Goal: Obtain resource: Obtain resource

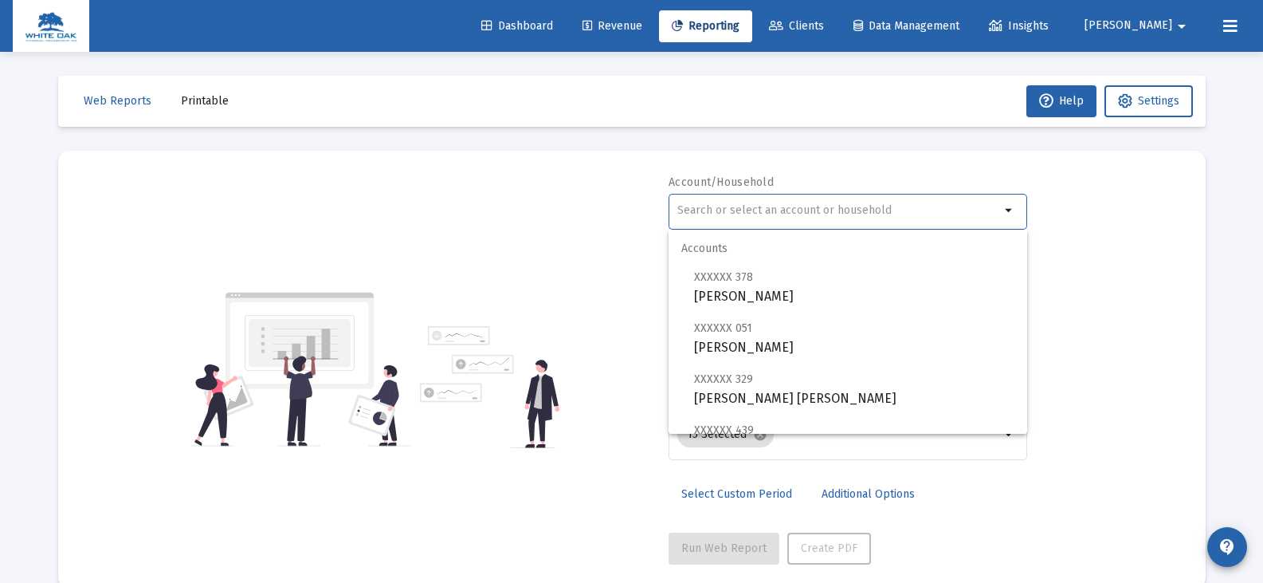
click at [695, 208] on input "text" at bounding box center [838, 210] width 323 height 13
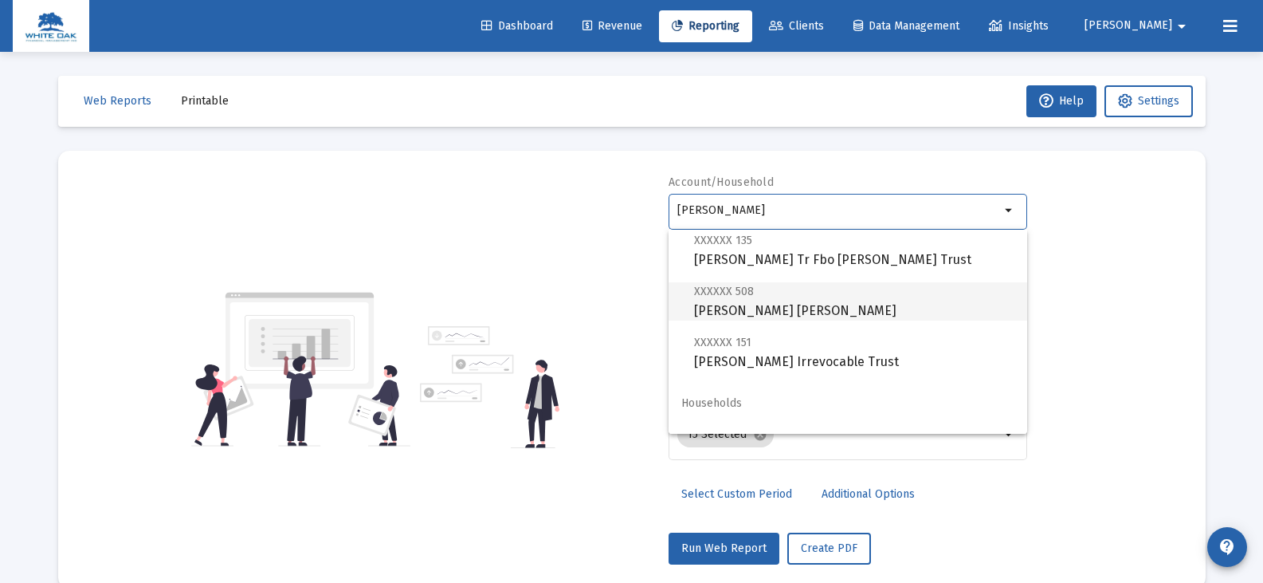
scroll to position [64, 0]
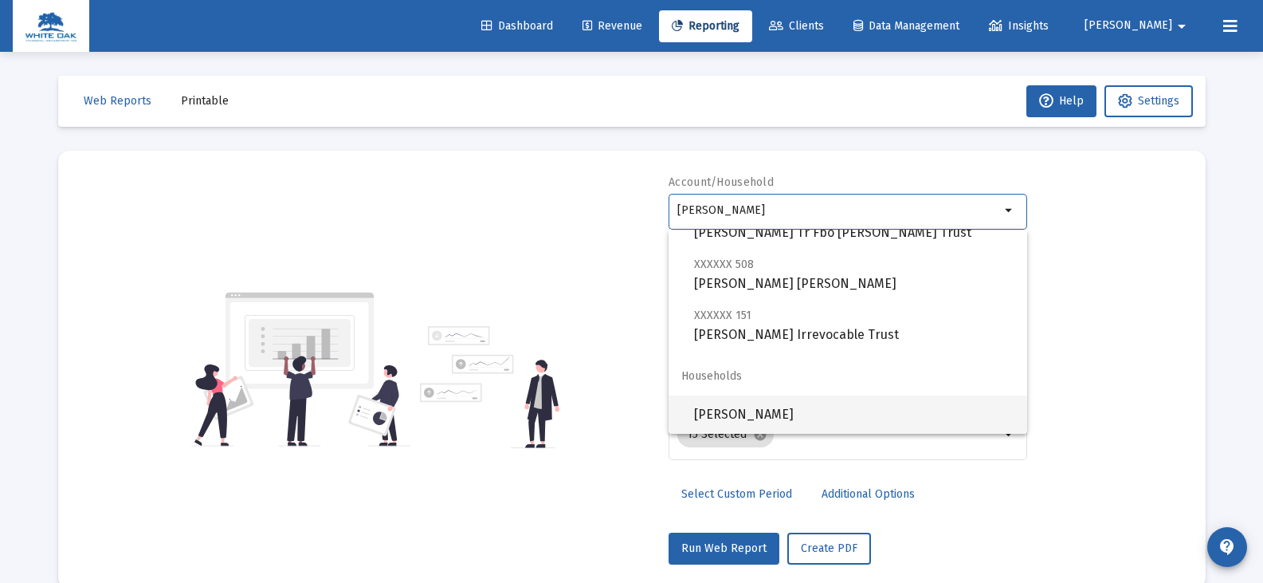
click at [746, 412] on span "[PERSON_NAME]" at bounding box center [854, 414] width 320 height 38
type input "[PERSON_NAME]"
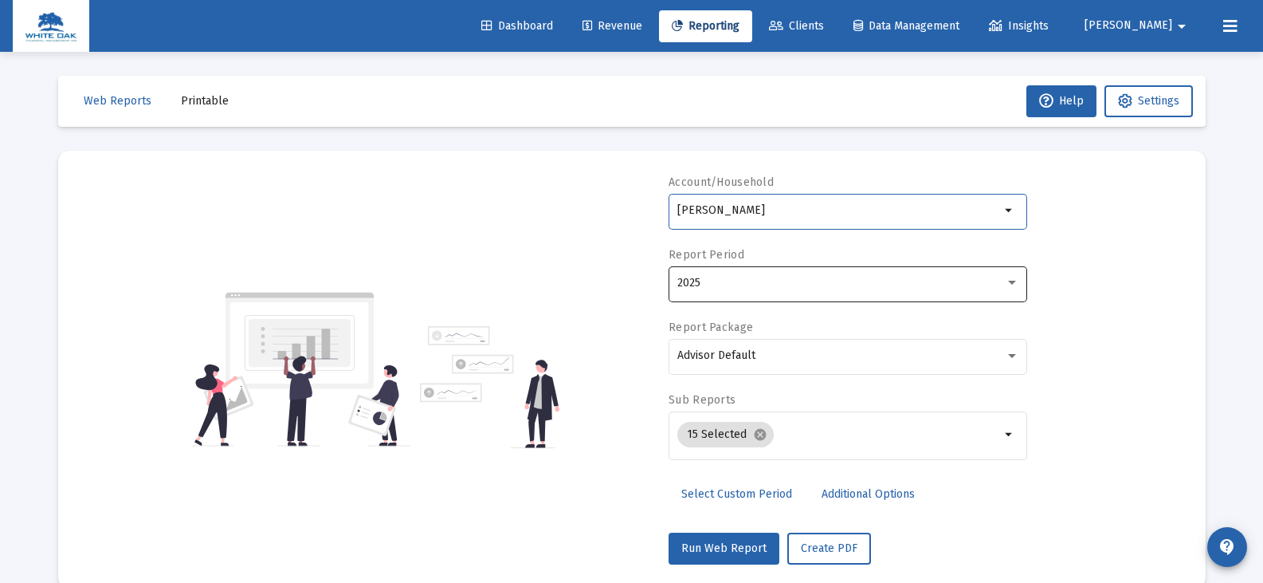
click at [678, 285] on span "2025" at bounding box center [688, 283] width 23 height 14
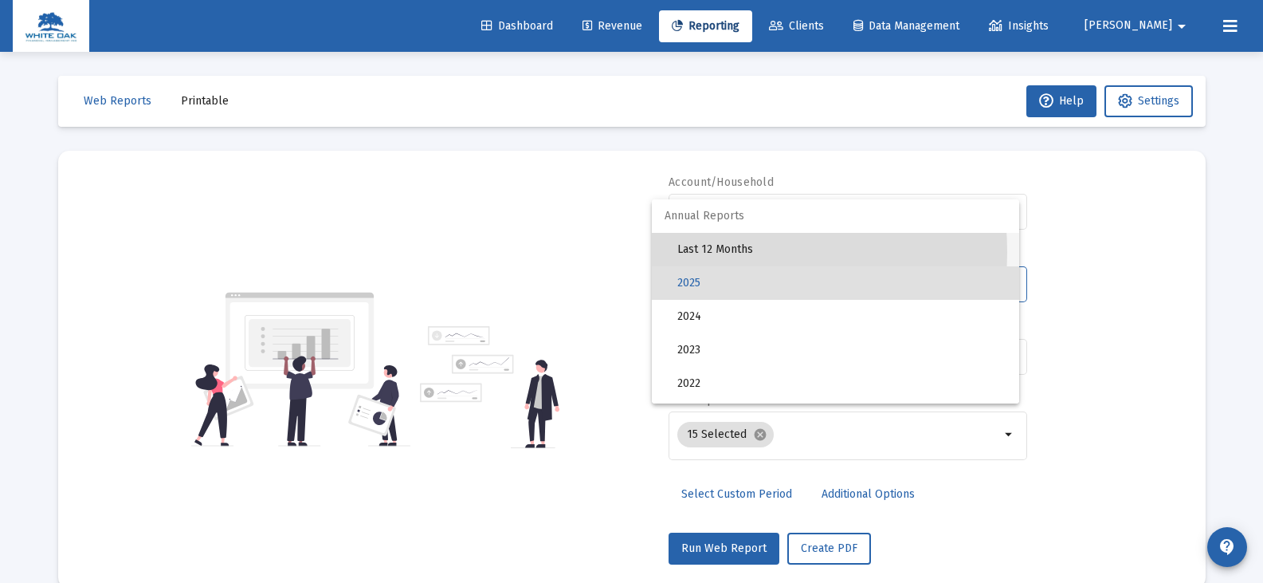
click at [695, 252] on span "Last 12 Months" at bounding box center [841, 249] width 329 height 33
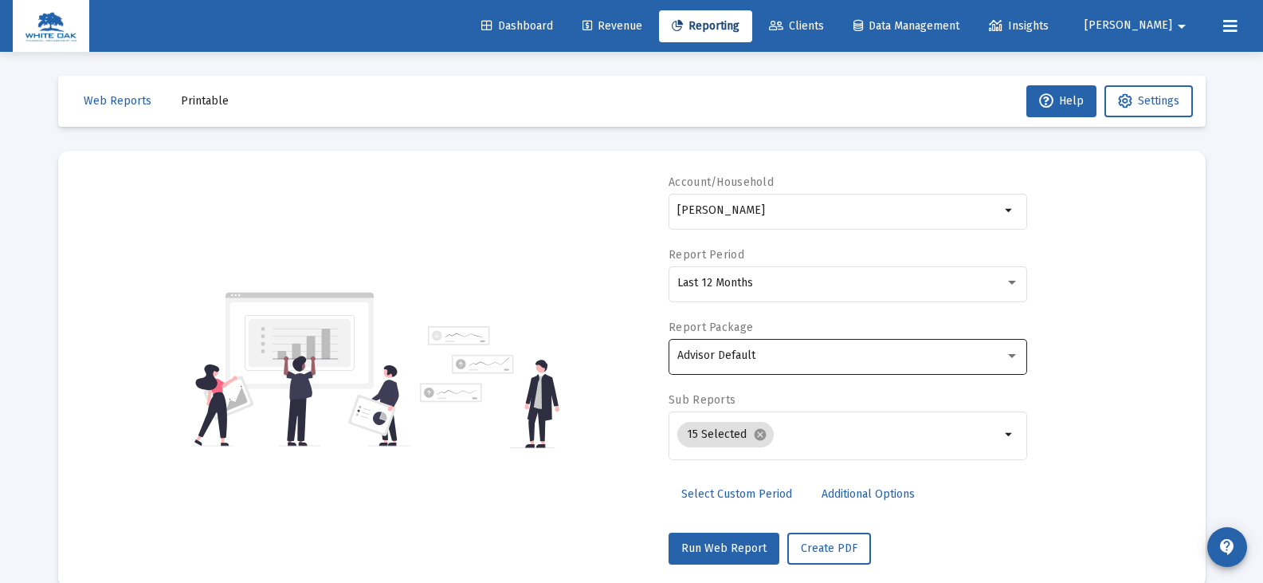
click at [726, 347] on div "Advisor Default" at bounding box center [848, 354] width 342 height 39
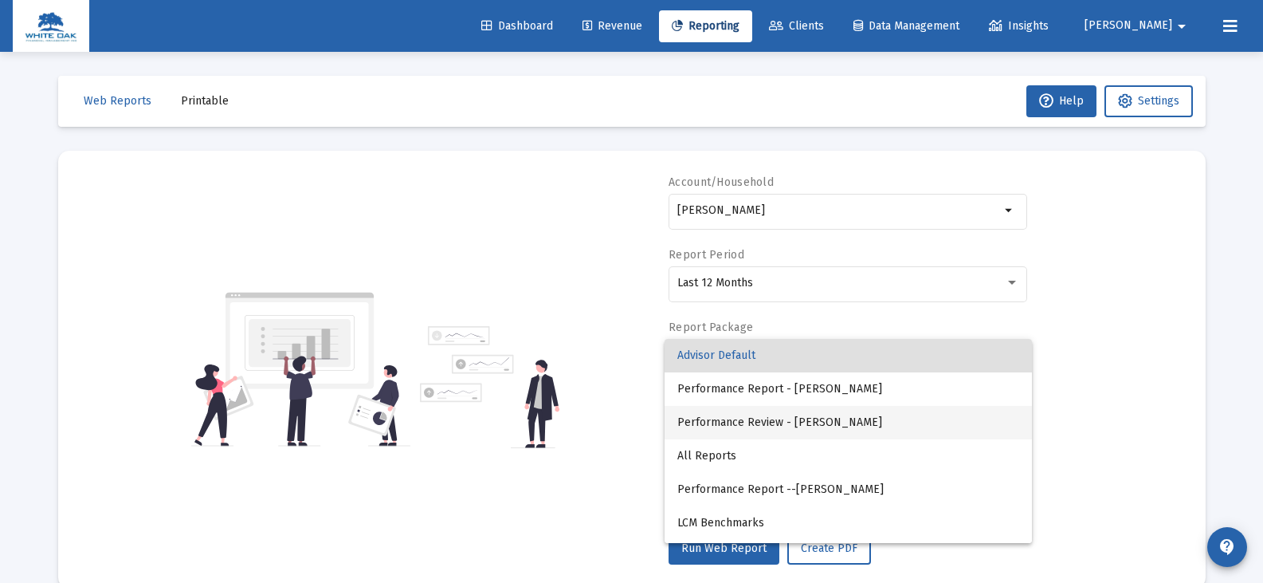
click at [781, 429] on span "Performance Review - [PERSON_NAME]" at bounding box center [848, 422] width 342 height 33
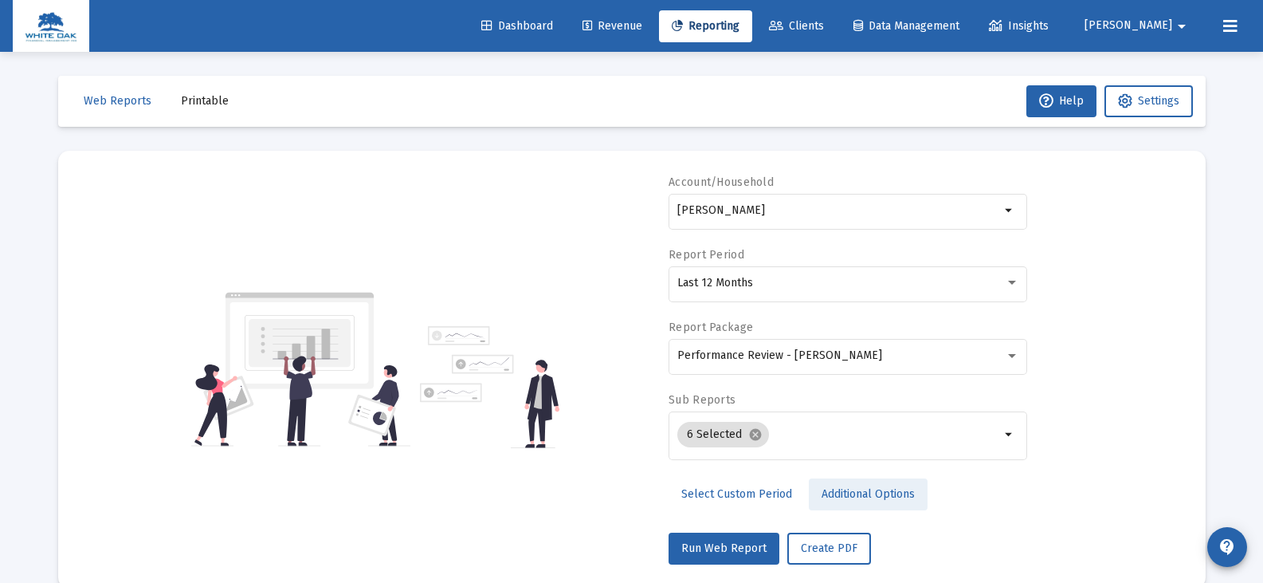
click at [841, 496] on span "Additional Options" at bounding box center [868, 494] width 93 height 14
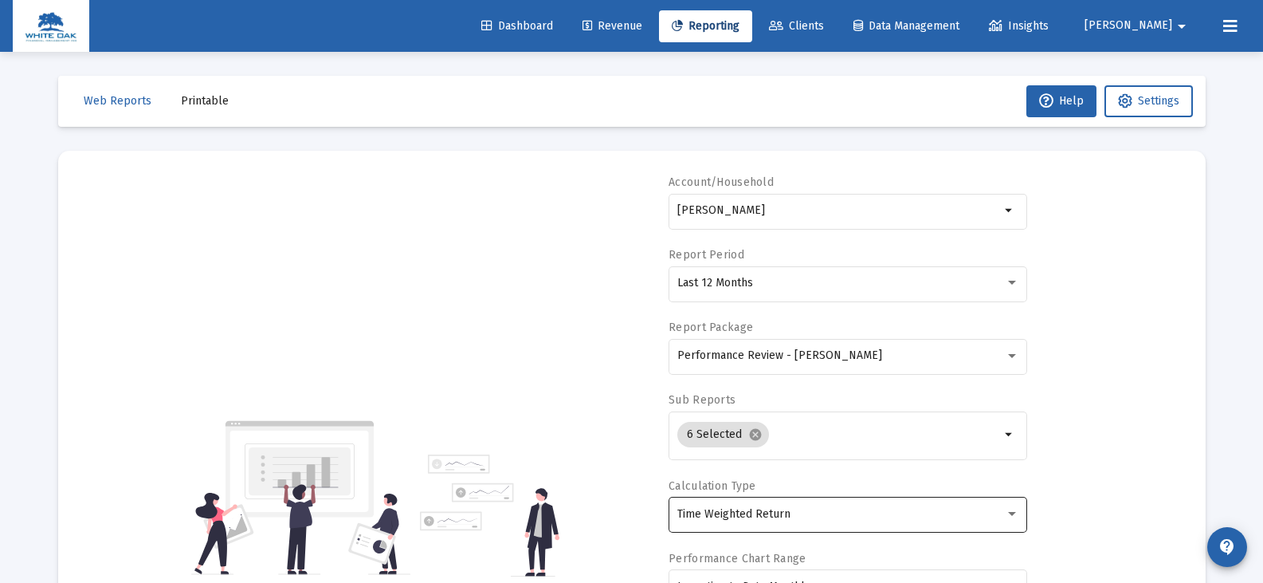
click at [817, 510] on div "Time Weighted Return" at bounding box center [841, 514] width 328 height 13
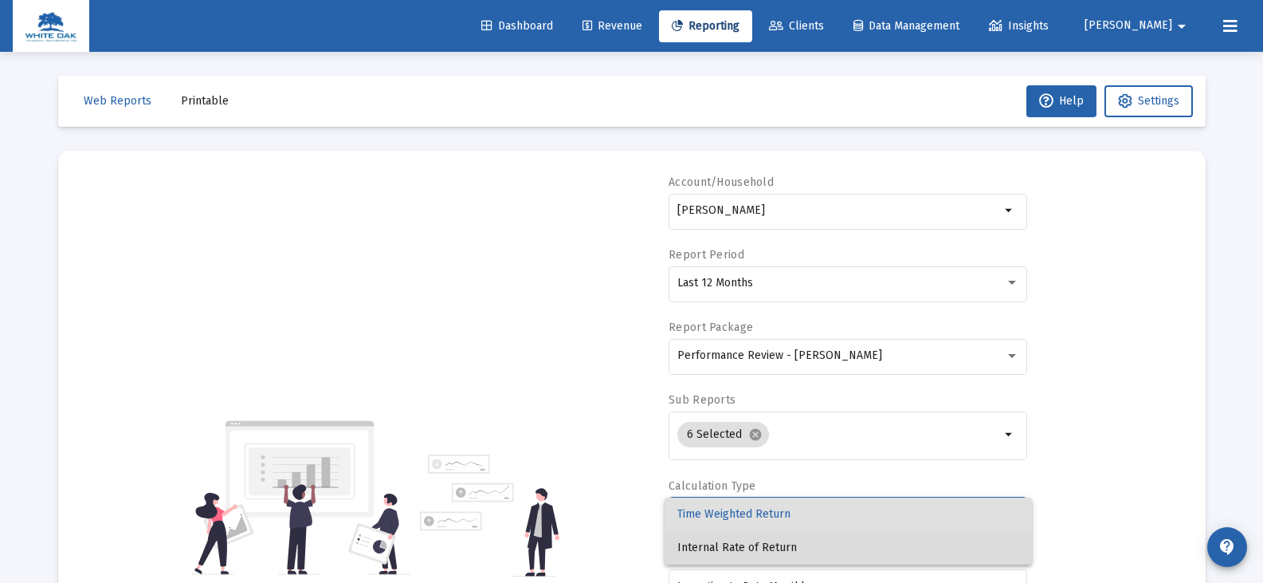
click at [775, 545] on span "Internal Rate of Return" at bounding box center [848, 547] width 342 height 33
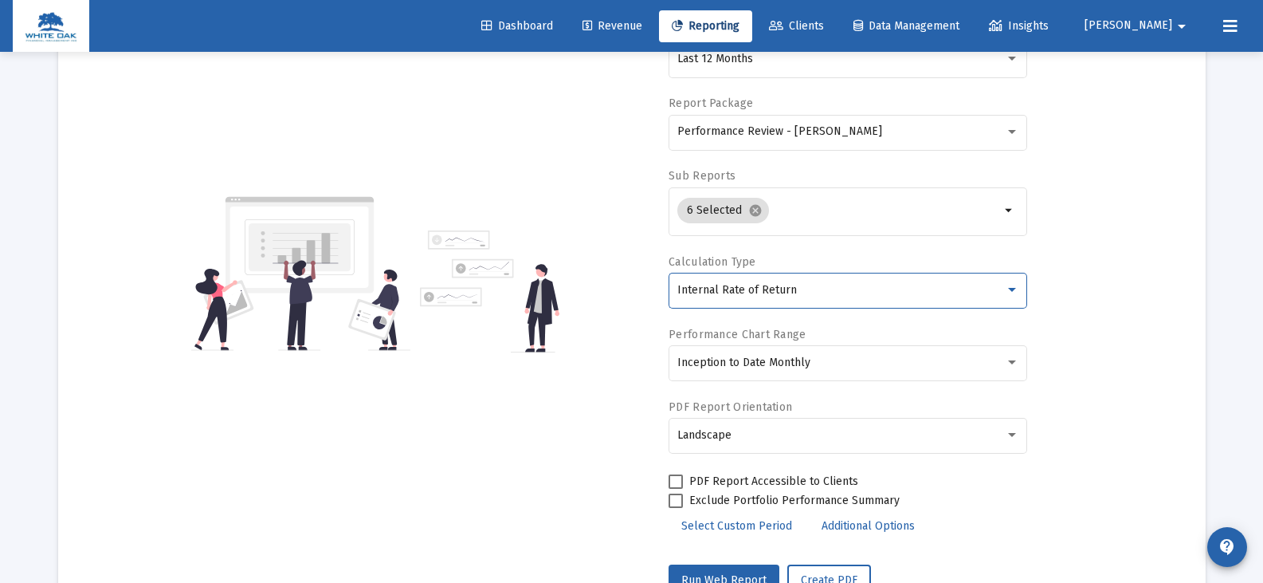
scroll to position [239, 0]
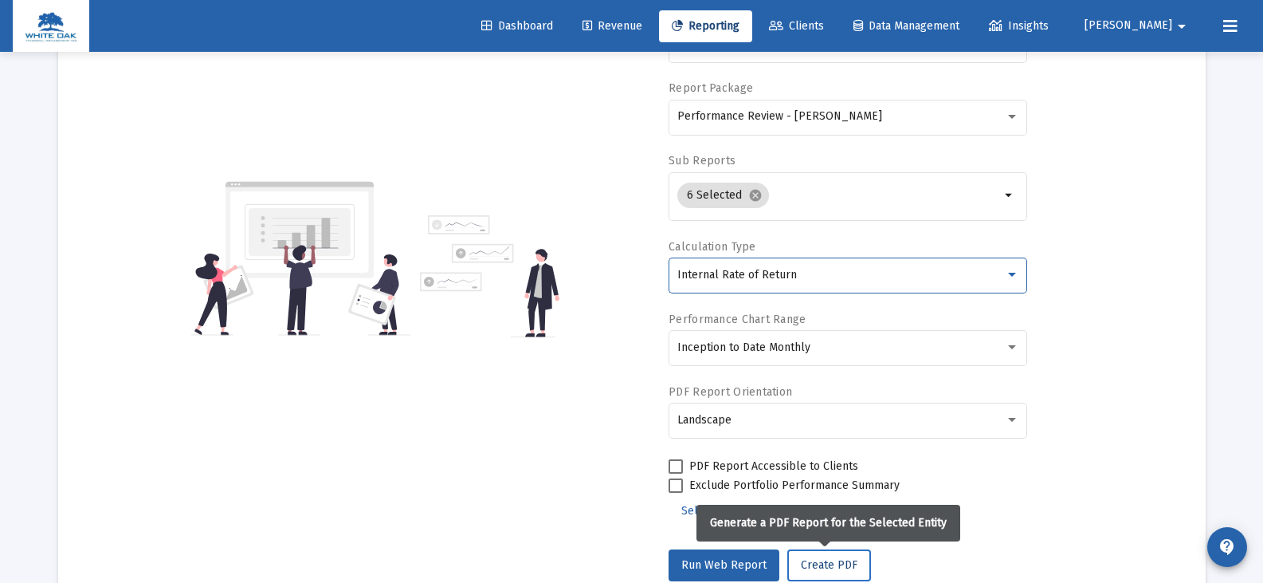
click at [836, 564] on span "Create PDF" at bounding box center [829, 565] width 57 height 14
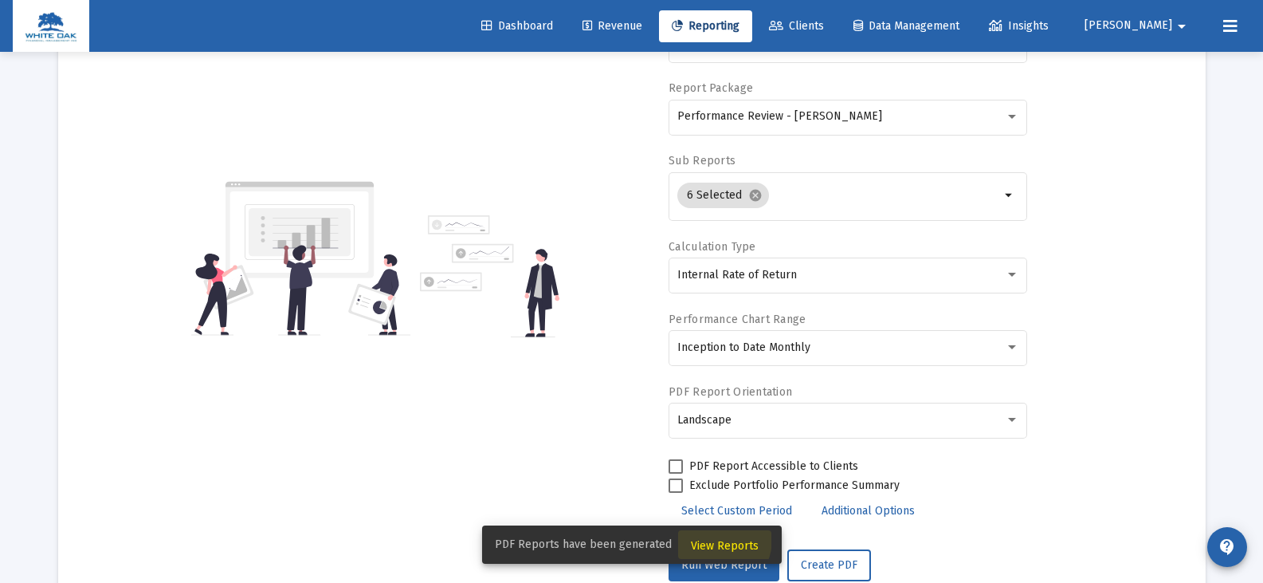
click at [709, 539] on span "View Reports" at bounding box center [725, 546] width 68 height 14
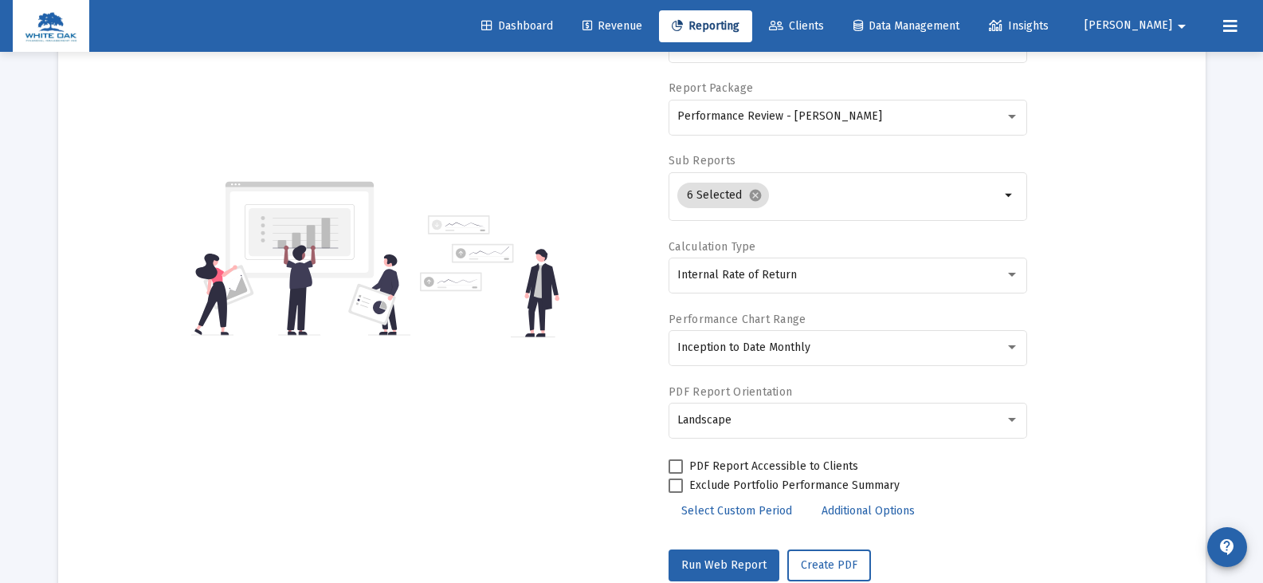
scroll to position [52, 0]
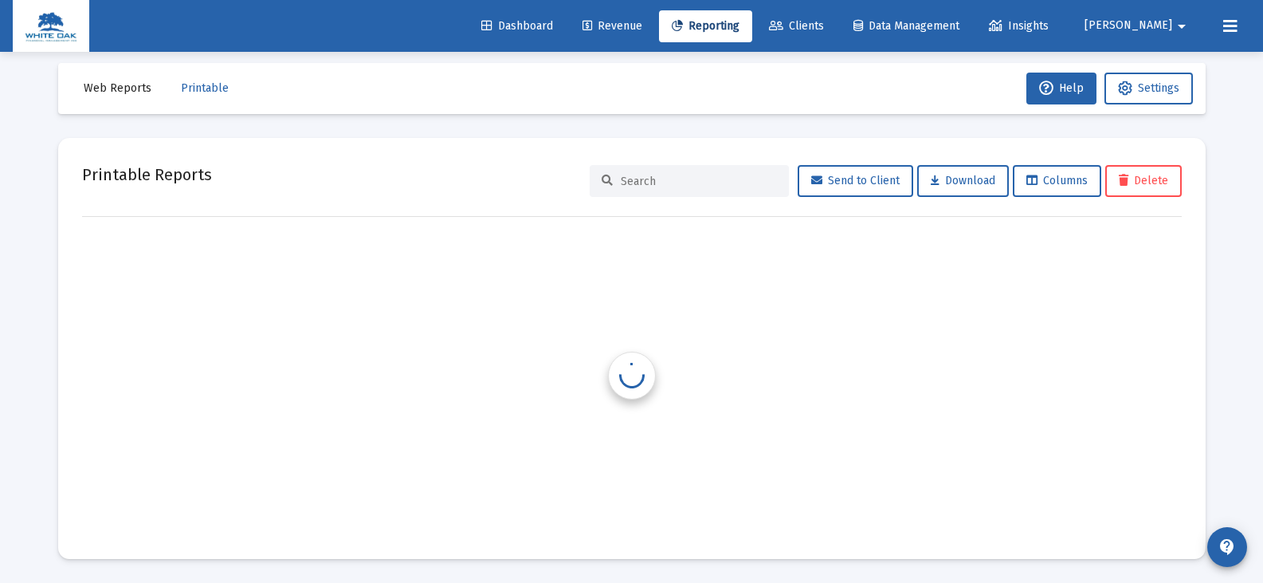
scroll to position [13, 0]
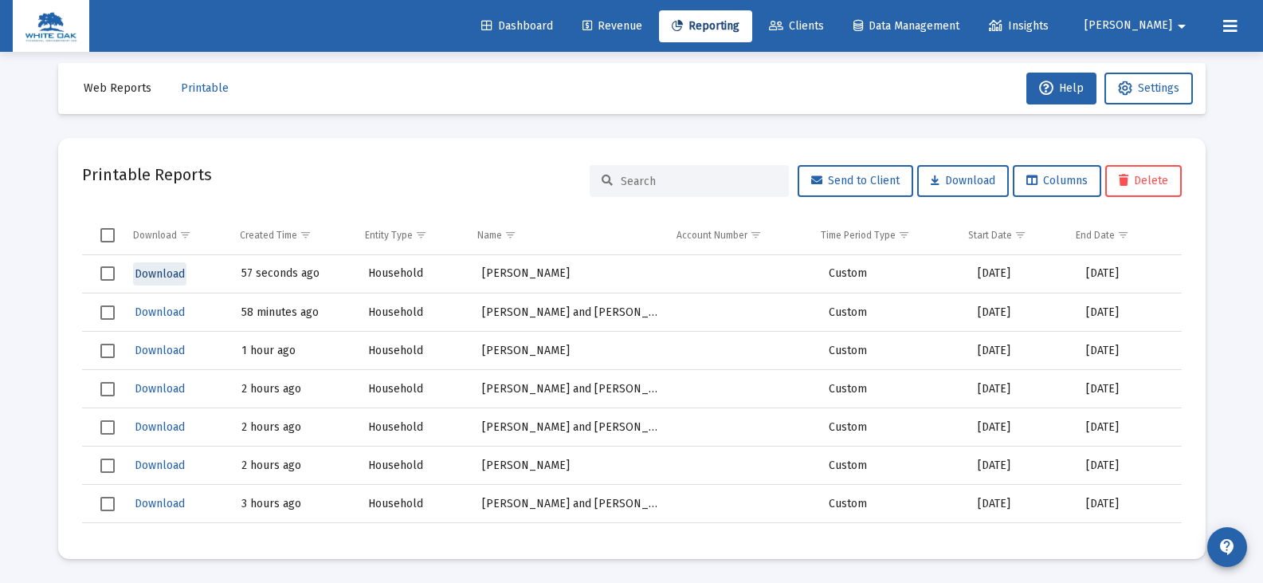
click at [165, 277] on span "Download" at bounding box center [160, 274] width 50 height 14
click at [739, 31] on span "Reporting" at bounding box center [706, 26] width 68 height 14
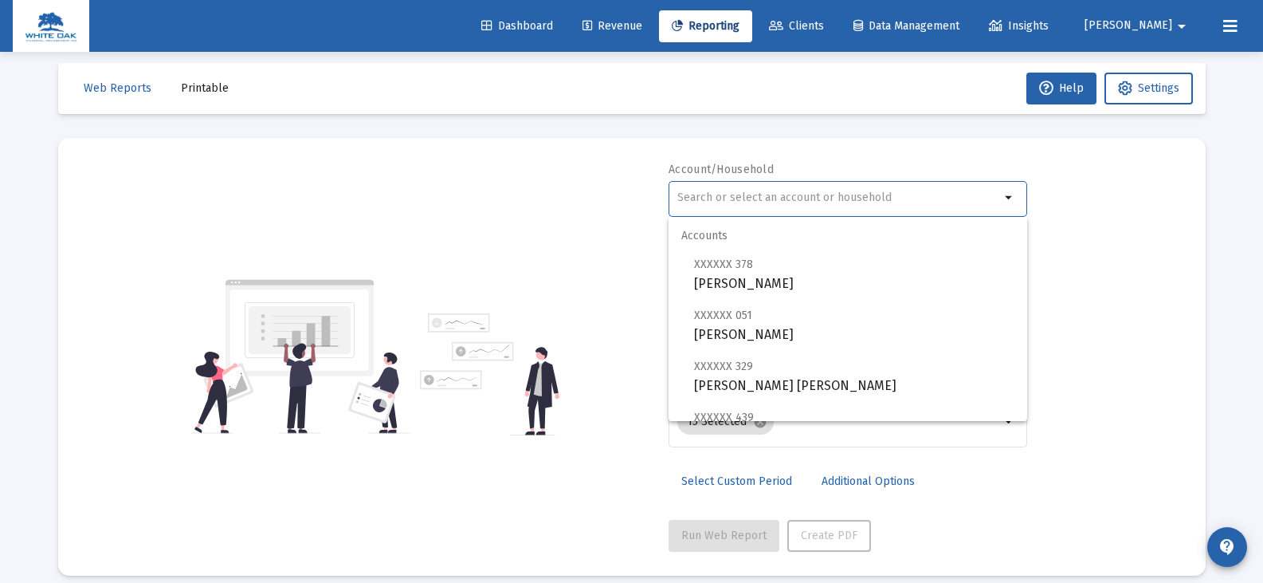
click at [694, 202] on input "text" at bounding box center [838, 197] width 323 height 13
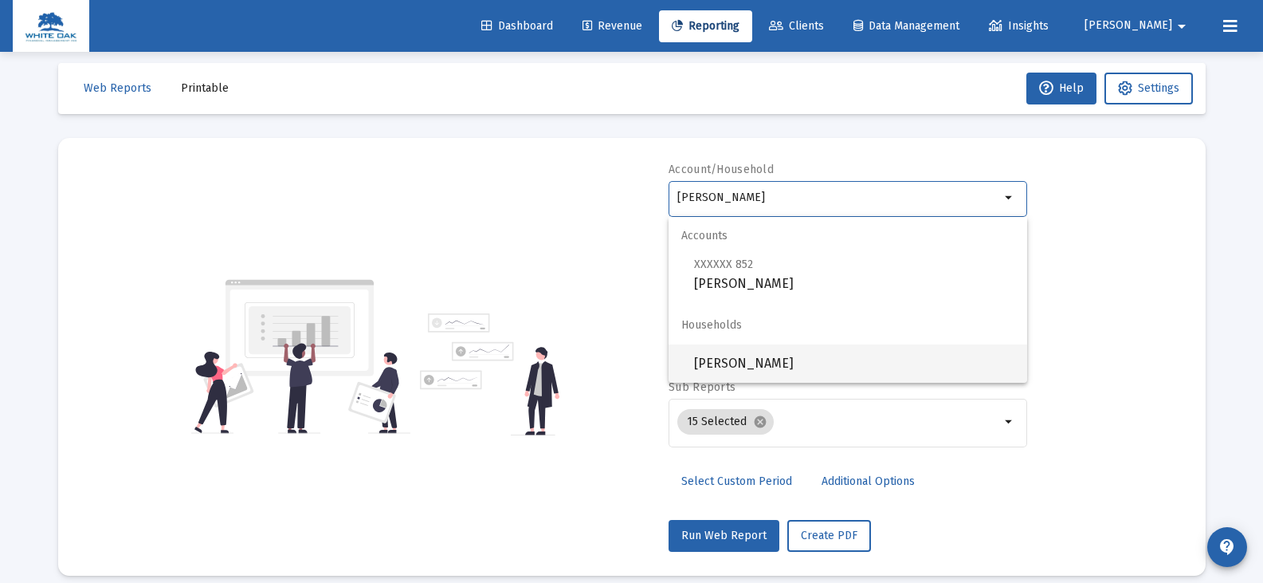
click at [736, 363] on span "[PERSON_NAME]" at bounding box center [854, 363] width 320 height 38
type input "[PERSON_NAME]"
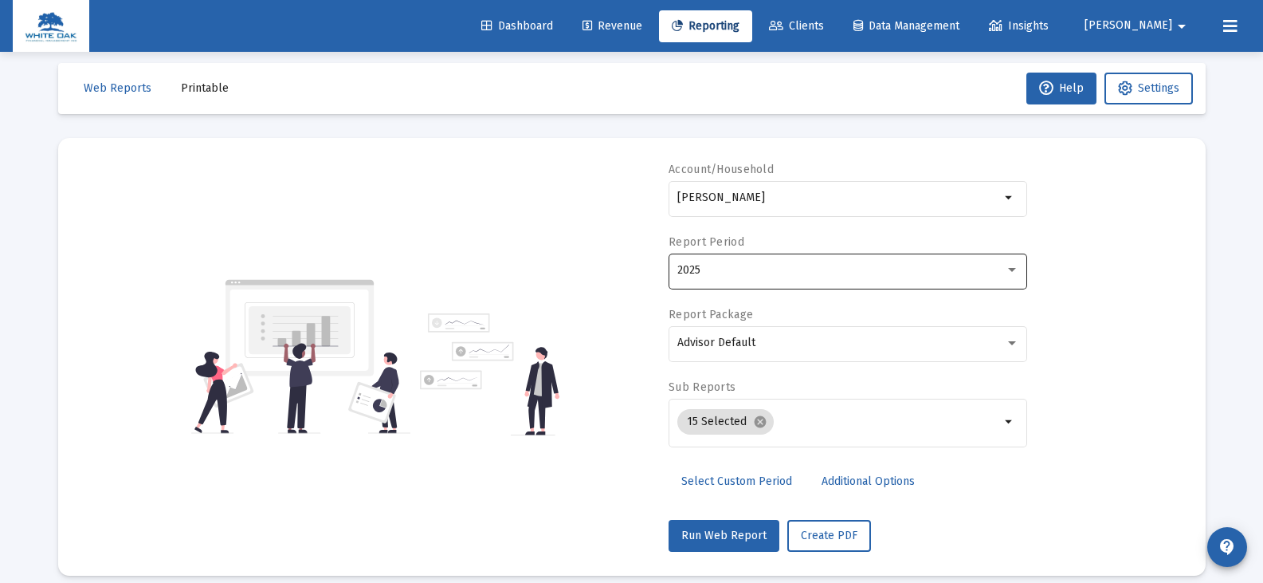
click at [723, 260] on div "2025" at bounding box center [848, 269] width 342 height 39
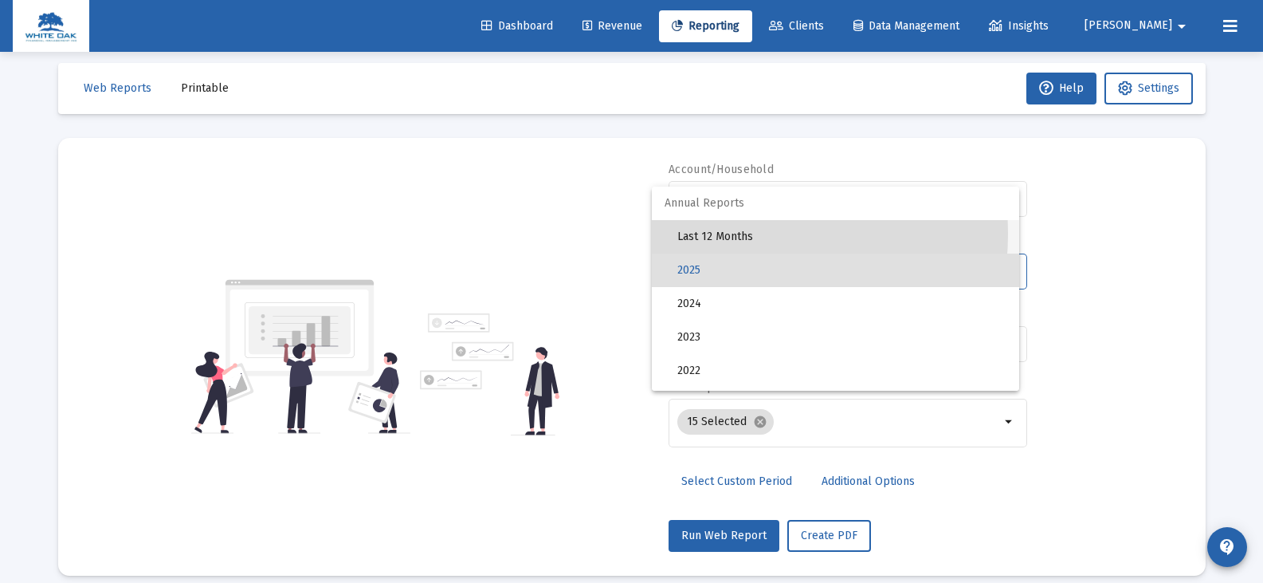
click at [716, 233] on span "Last 12 Months" at bounding box center [841, 236] width 329 height 33
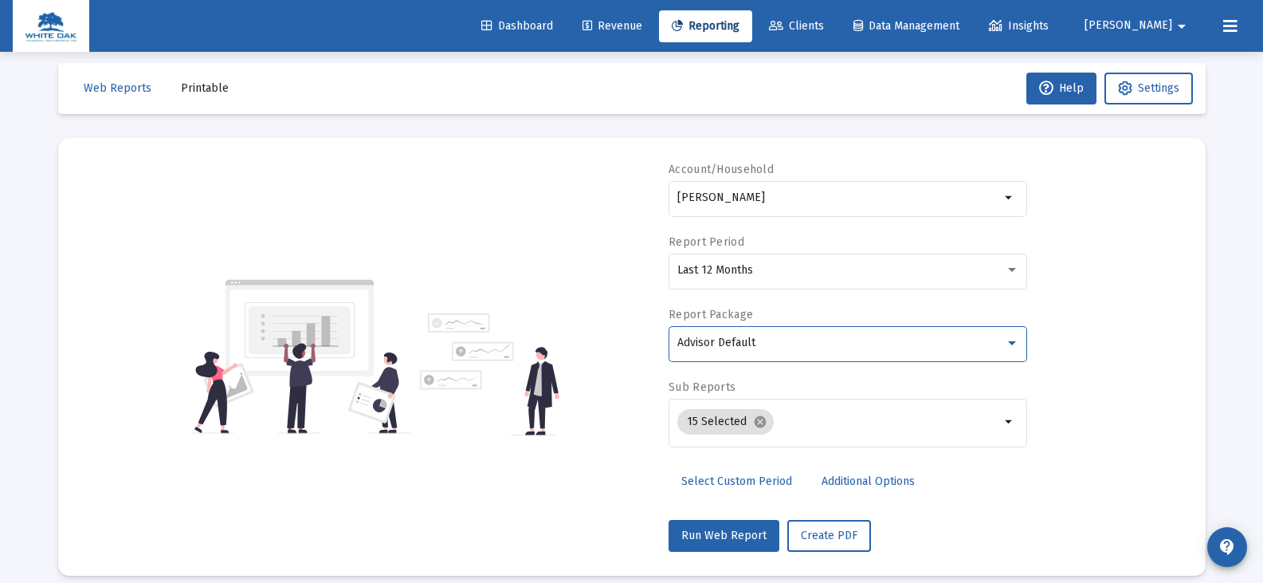
click at [731, 343] on span "Advisor Default" at bounding box center [716, 342] width 78 height 14
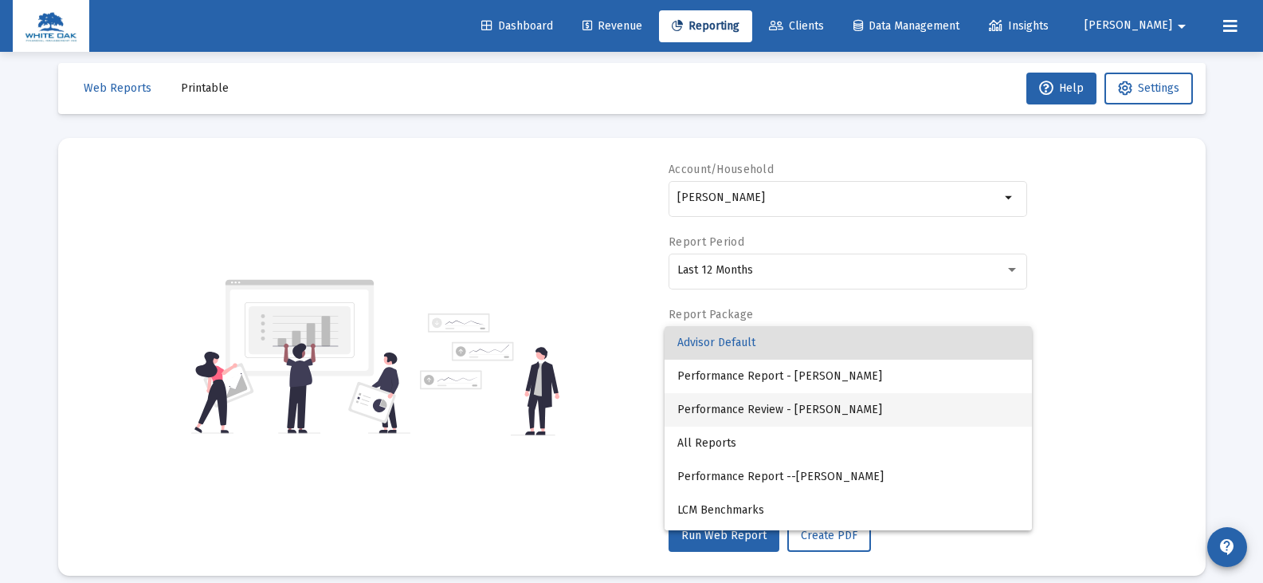
click at [754, 406] on span "Performance Review - [PERSON_NAME]" at bounding box center [848, 409] width 342 height 33
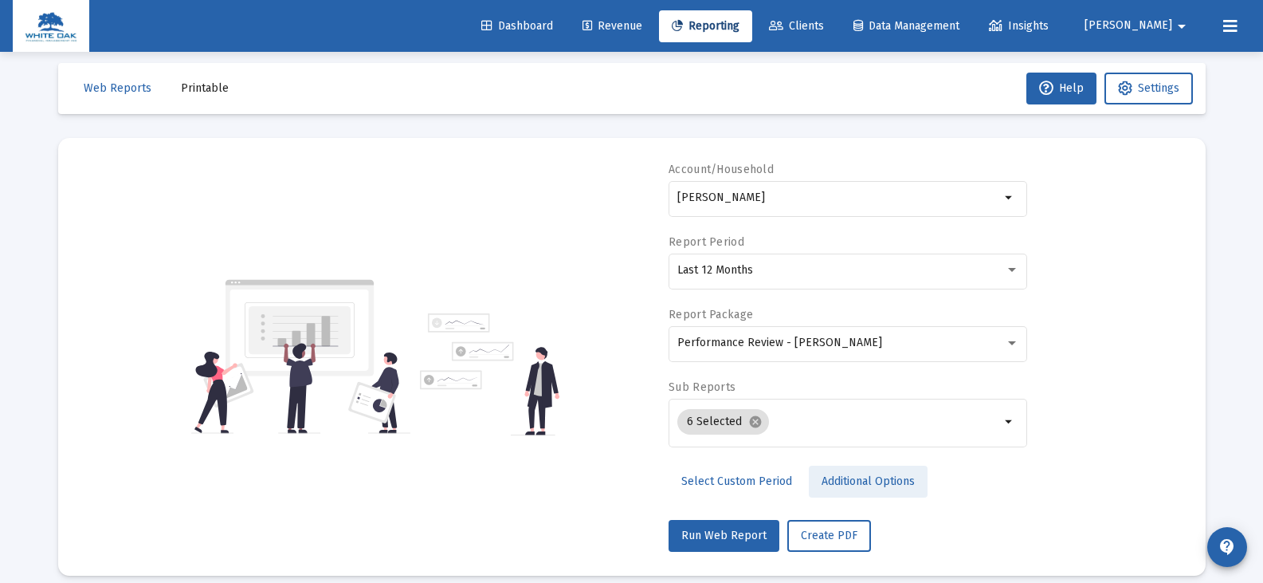
click at [815, 479] on link "Additional Options" at bounding box center [868, 481] width 119 height 32
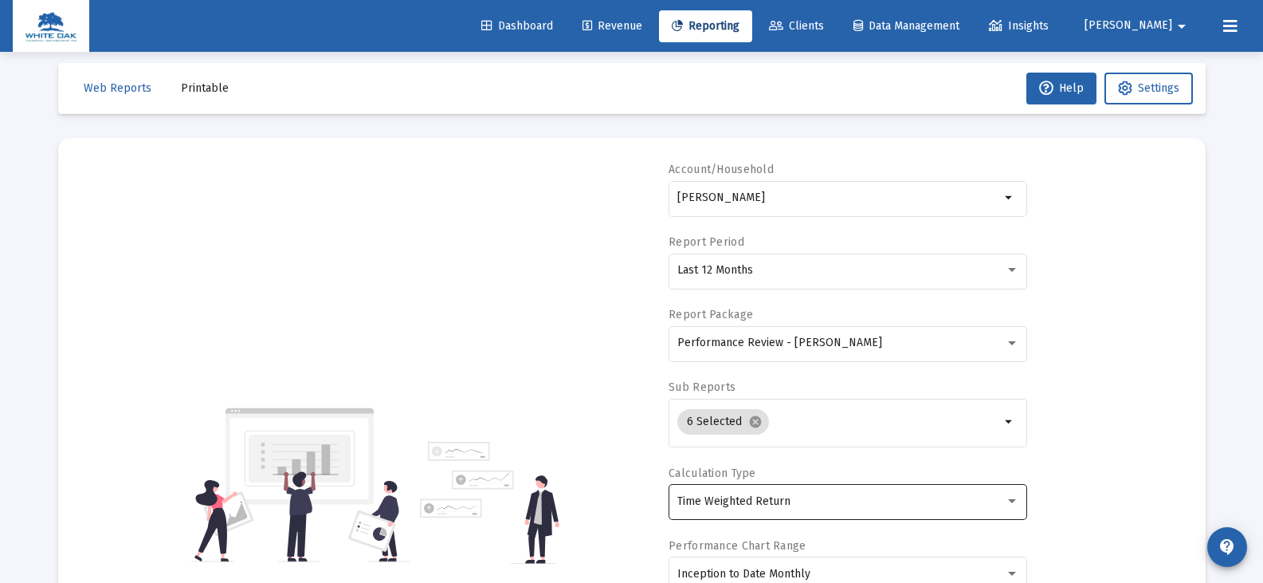
click at [795, 502] on div "Time Weighted Return" at bounding box center [841, 501] width 328 height 13
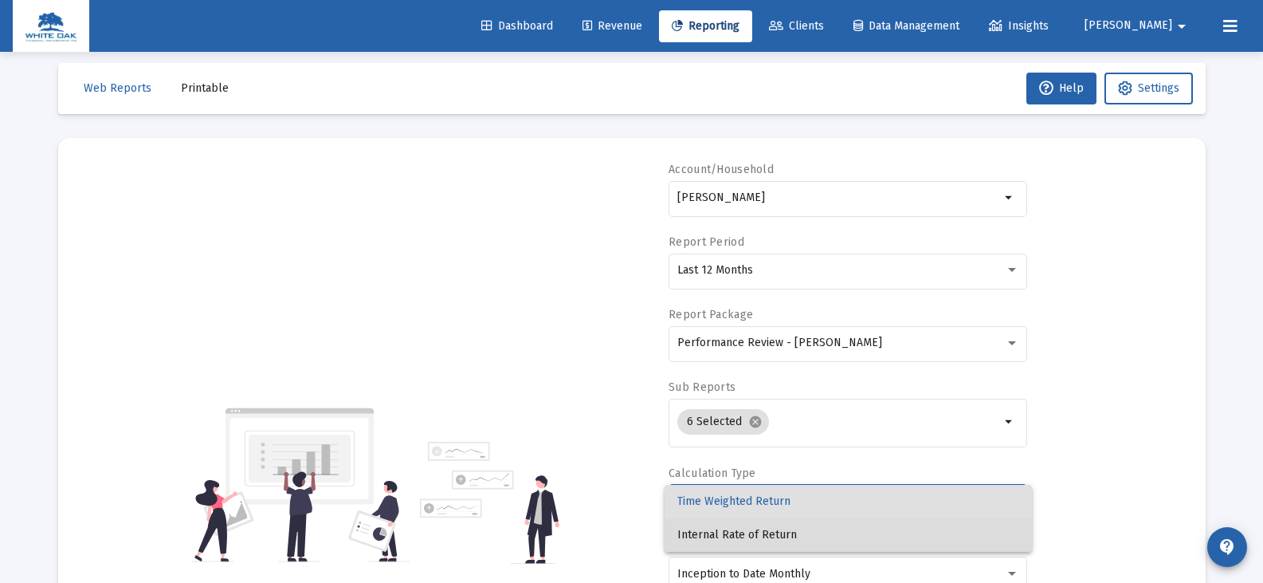
click at [783, 532] on span "Internal Rate of Return" at bounding box center [848, 534] width 342 height 33
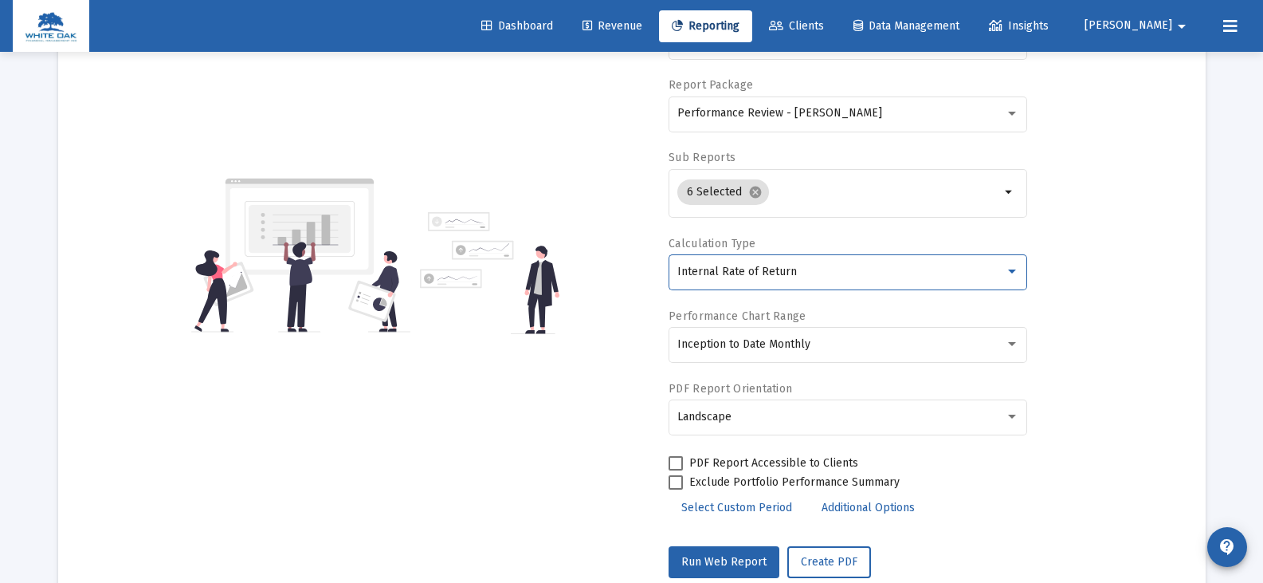
scroll to position [252, 0]
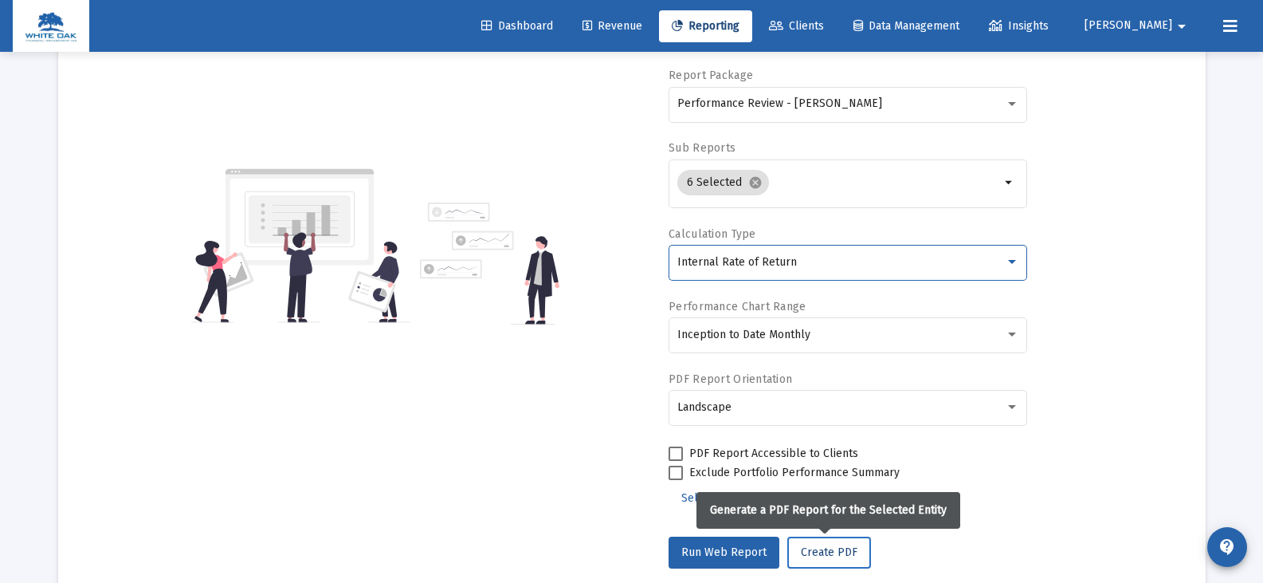
click at [816, 551] on span "Create PDF" at bounding box center [829, 552] width 57 height 14
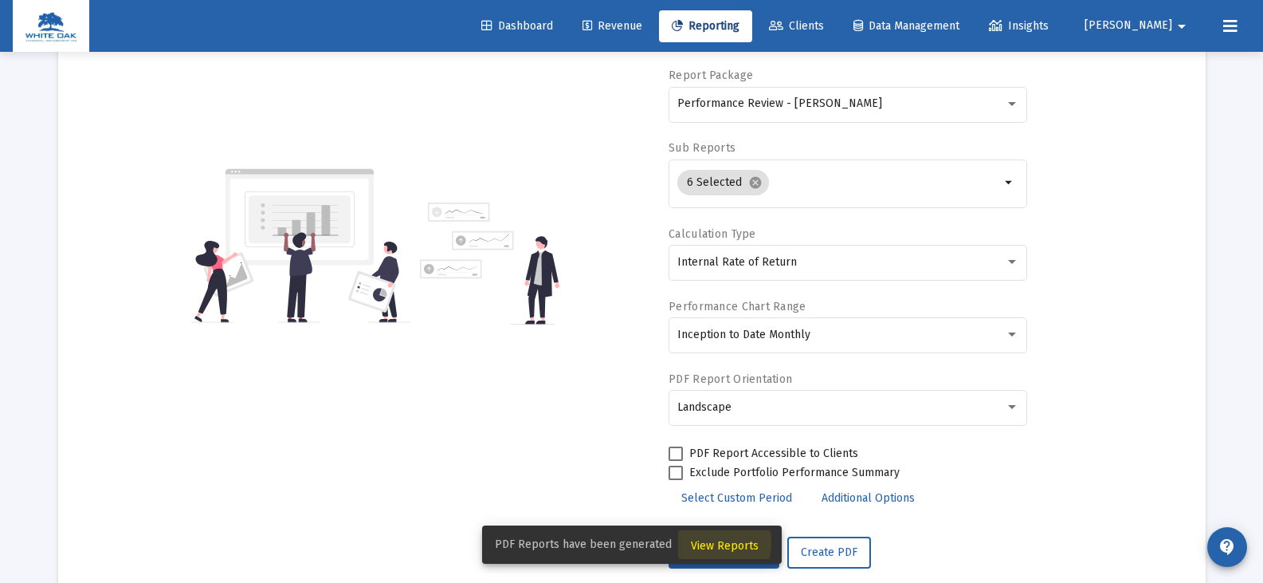
click at [700, 542] on span "View Reports" at bounding box center [725, 546] width 68 height 14
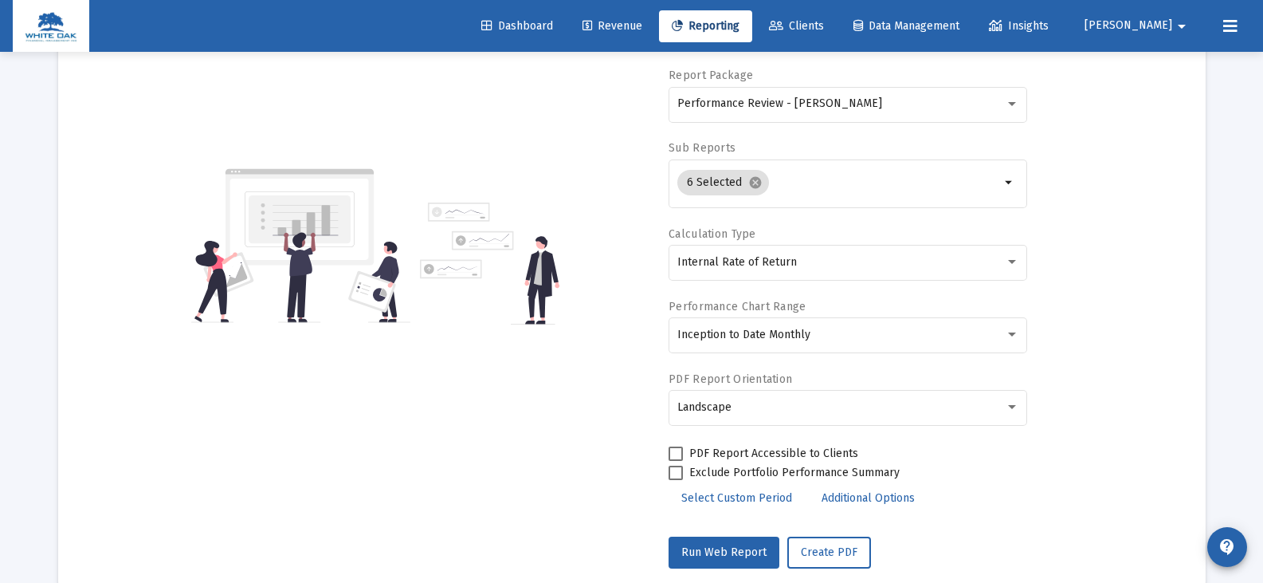
scroll to position [52, 0]
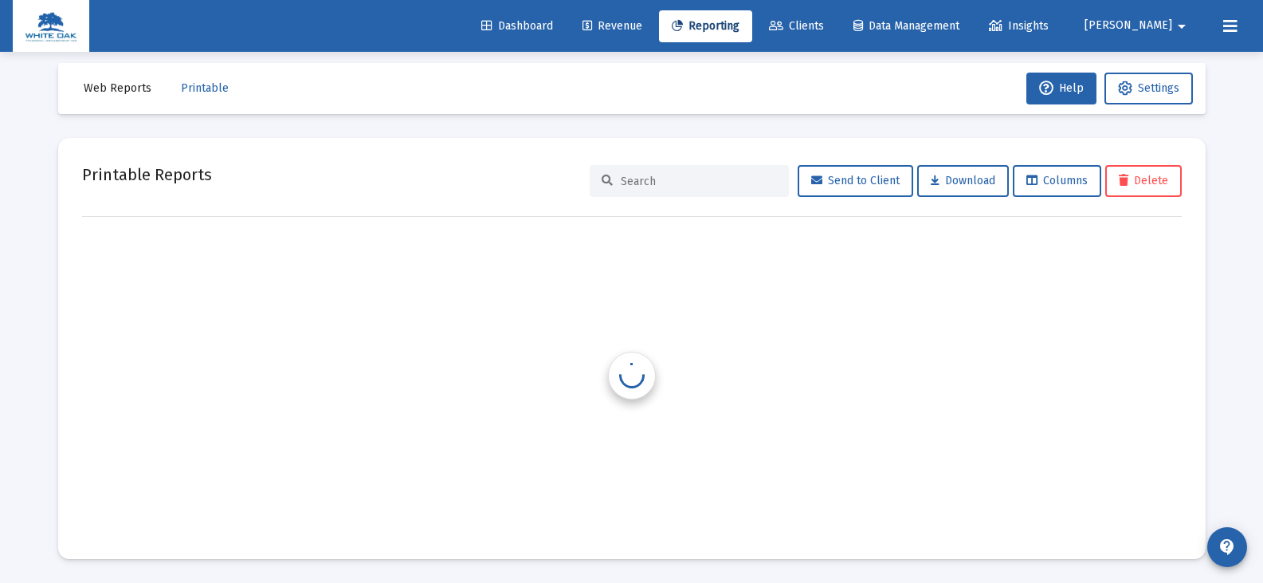
scroll to position [13, 0]
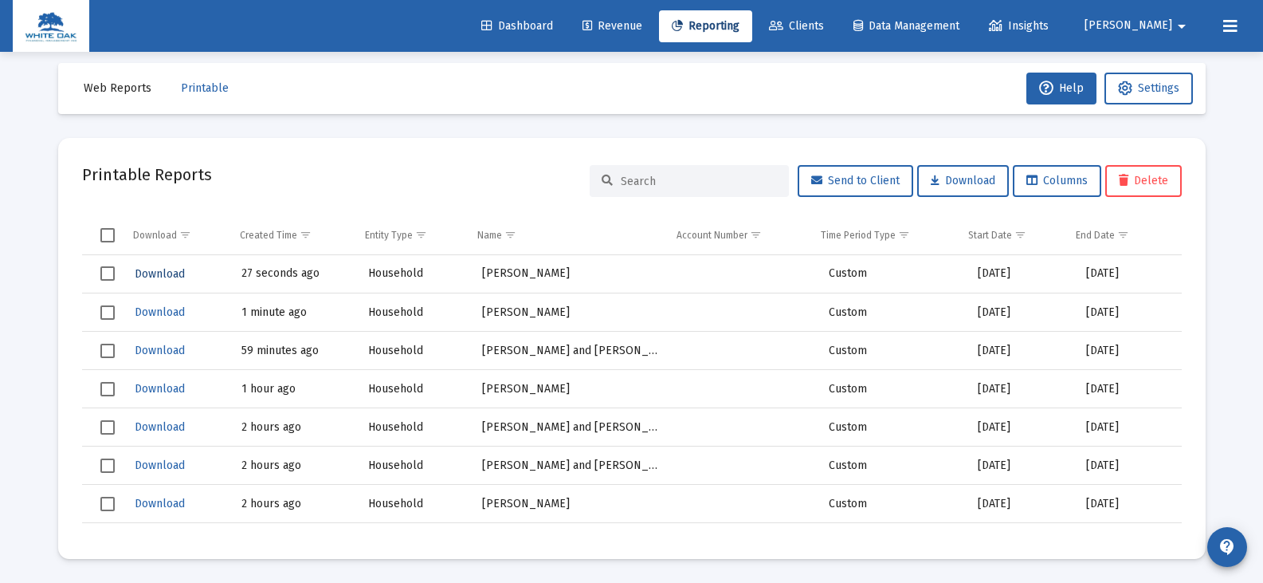
click at [144, 273] on span "Download" at bounding box center [160, 274] width 50 height 14
